Goal: Information Seeking & Learning: Learn about a topic

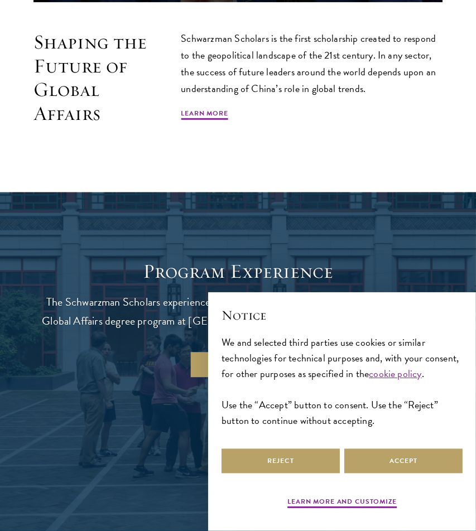
scroll to position [705, 0]
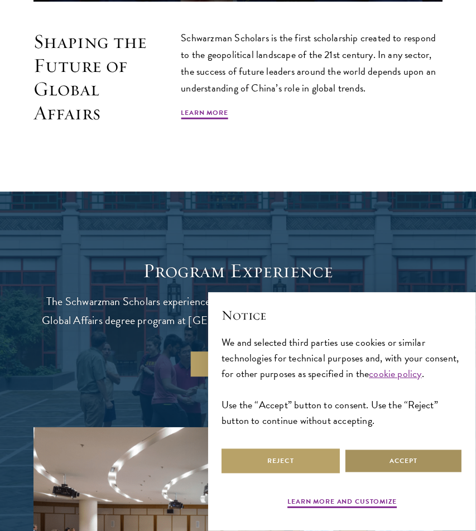
click at [371, 459] on button "Accept" at bounding box center [403, 460] width 118 height 25
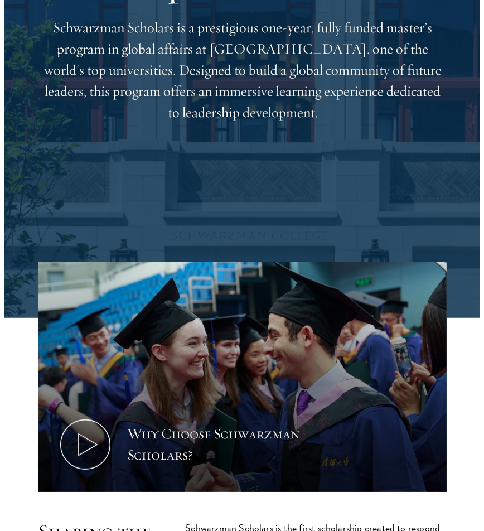
scroll to position [0, 0]
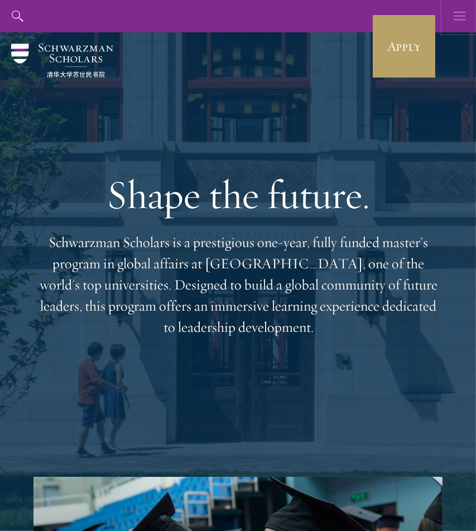
click at [461, 4] on icon "button" at bounding box center [459, 16] width 12 height 32
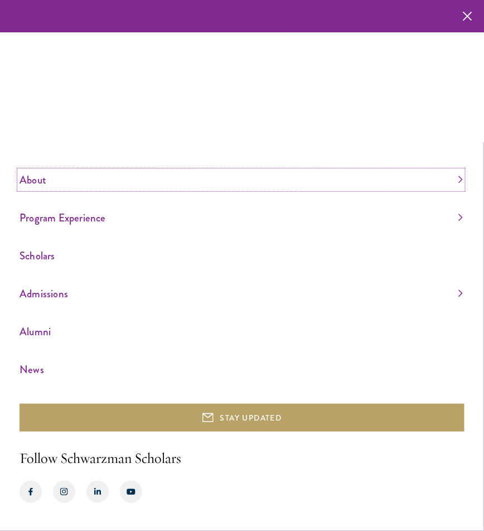
click at [211, 176] on link "About" at bounding box center [241, 180] width 443 height 18
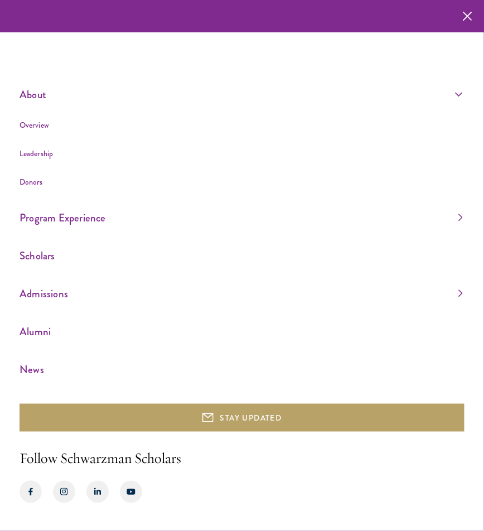
click at [98, 123] on li "Overview" at bounding box center [241, 125] width 443 height 14
click at [36, 122] on link "Overview" at bounding box center [35, 124] width 30 height 11
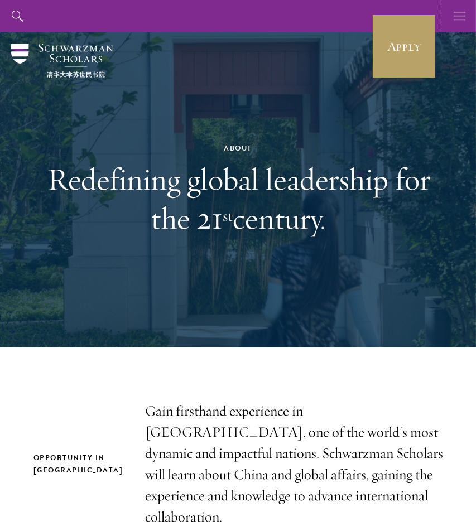
click at [454, 17] on icon "button" at bounding box center [459, 16] width 12 height 32
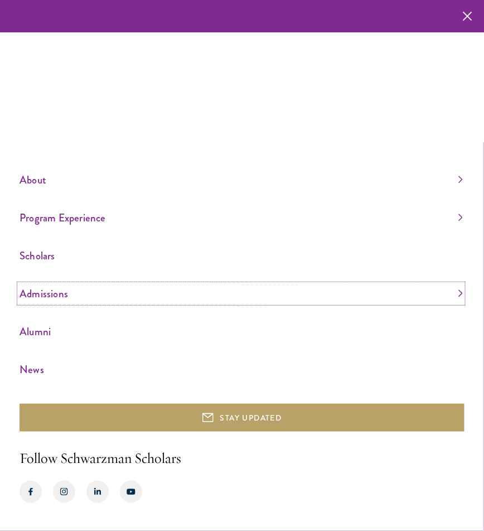
click at [460, 293] on link "Admissions" at bounding box center [241, 293] width 443 height 18
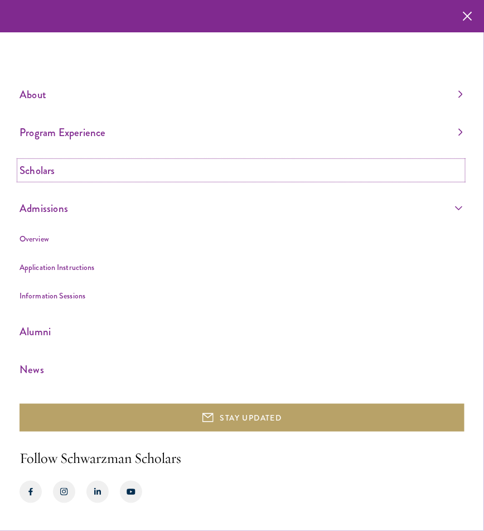
click at [83, 164] on link "Scholars" at bounding box center [241, 170] width 443 height 18
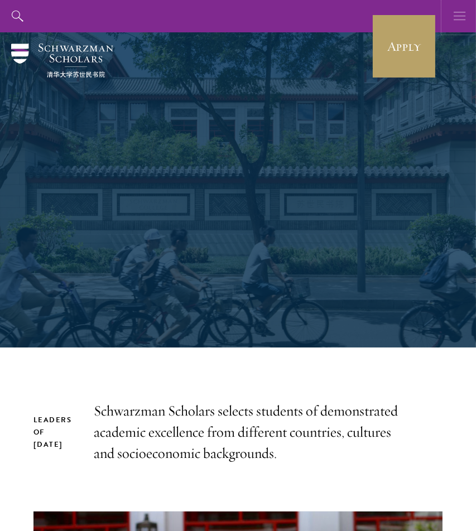
click at [467, 16] on button "button" at bounding box center [459, 16] width 32 height 32
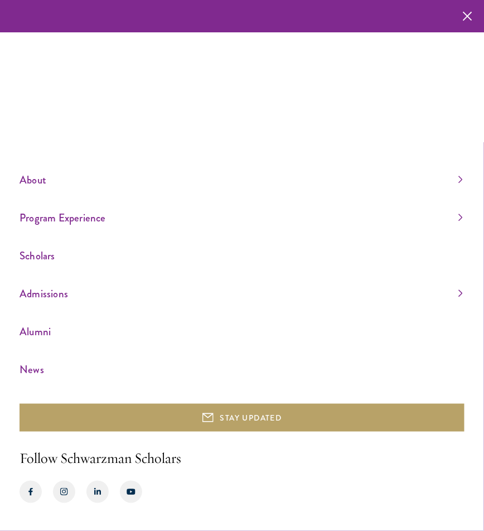
click at [433, 167] on div "About Overview Leadership Donors Program Experience Overview Curriculum Student…" at bounding box center [242, 265] width 484 height 531
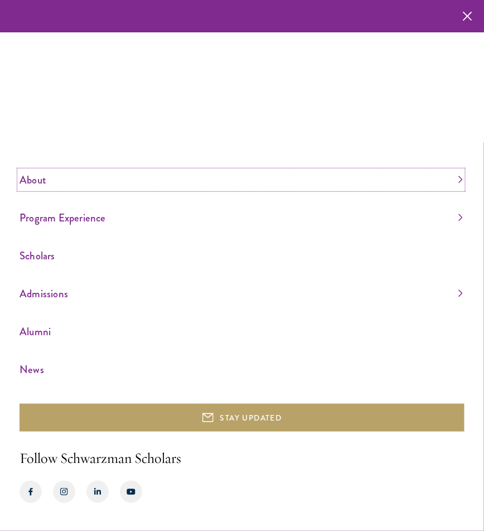
click at [442, 174] on link "About" at bounding box center [241, 180] width 443 height 18
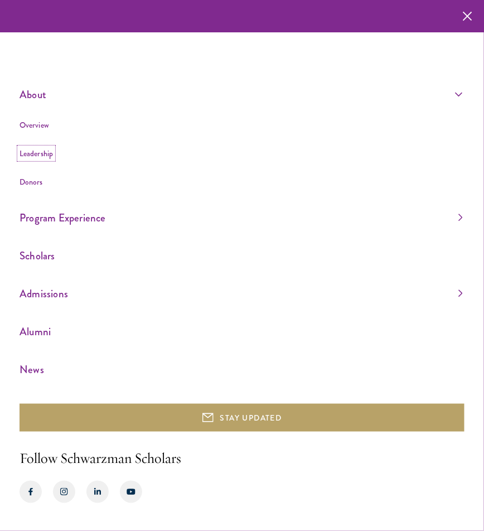
click at [45, 150] on link "Leadership" at bounding box center [36, 153] width 33 height 11
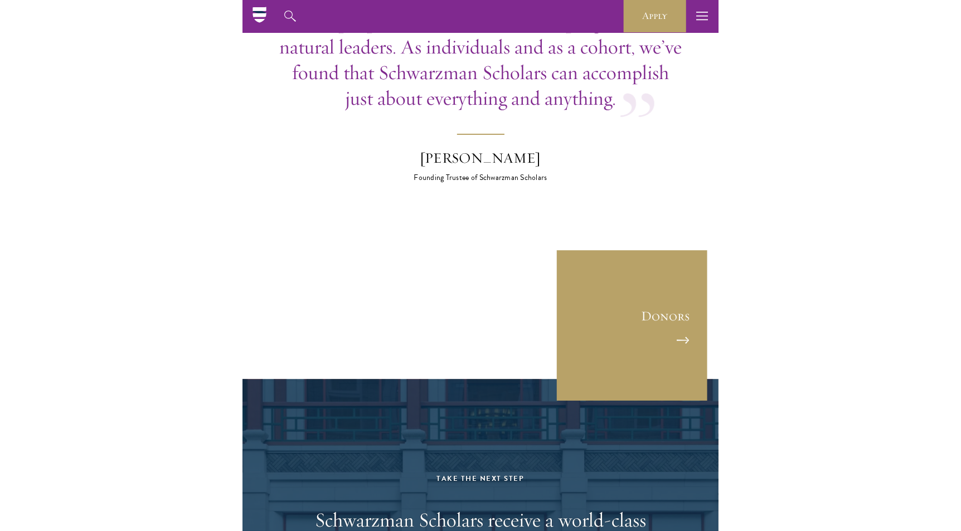
scroll to position [3317, 0]
